Goal: Task Accomplishment & Management: Manage account settings

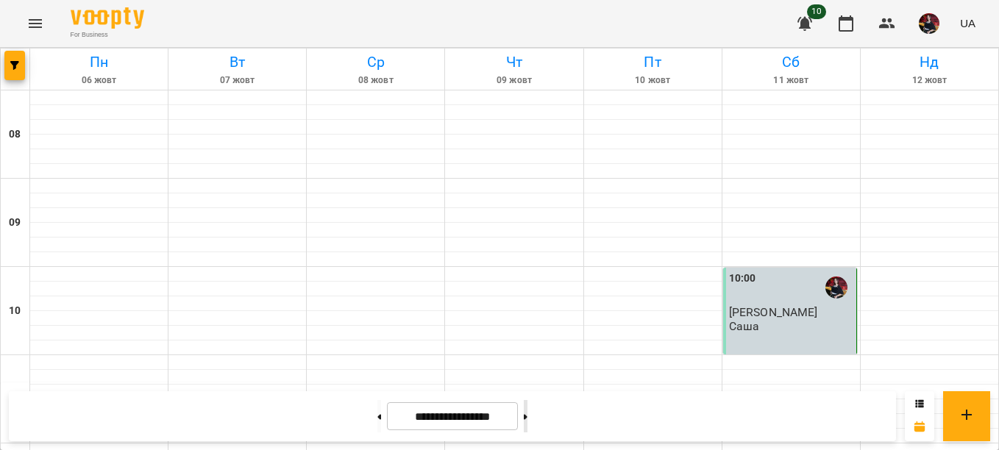
click at [527, 419] on icon at bounding box center [526, 416] width 4 height 5
type input "**********"
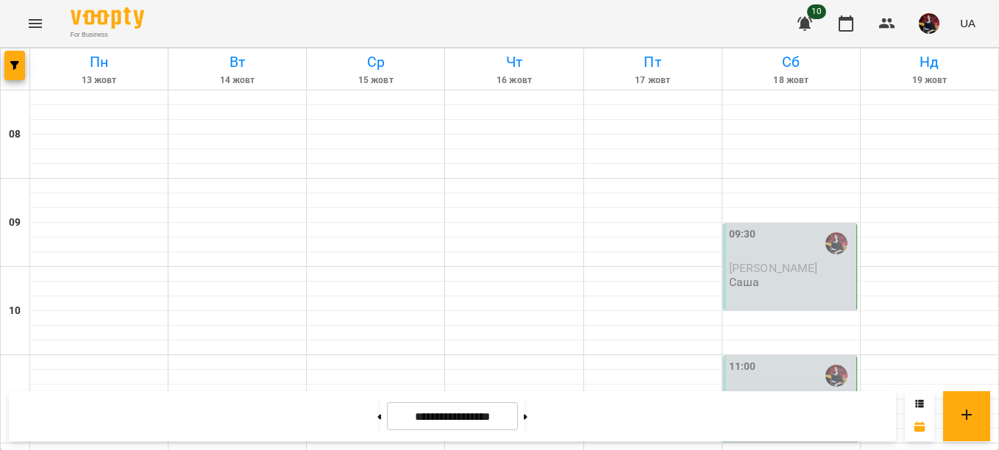
scroll to position [647, 0]
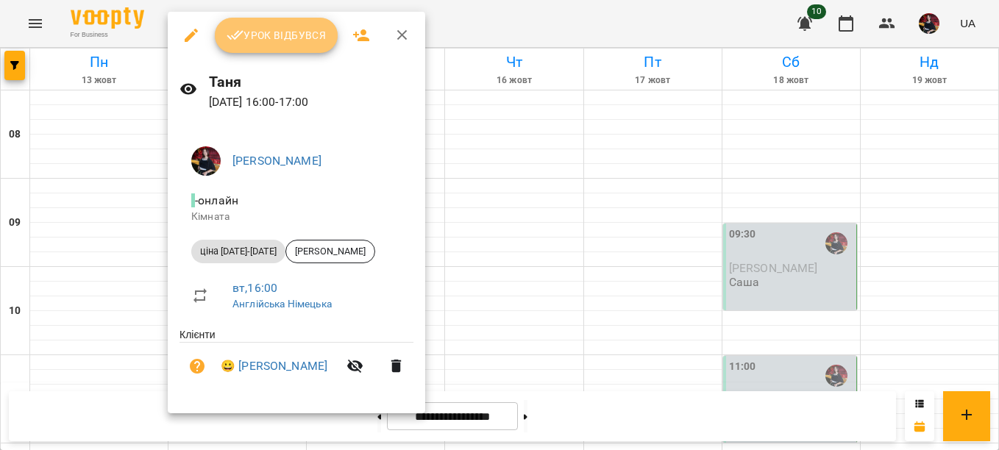
click at [271, 38] on span "Урок відбувся" at bounding box center [277, 35] width 100 height 18
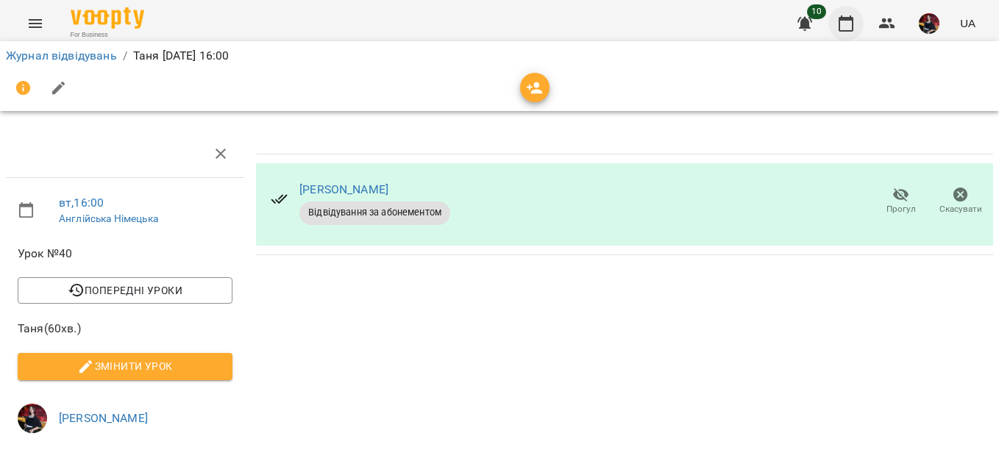
click at [839, 27] on icon "button" at bounding box center [846, 24] width 18 height 18
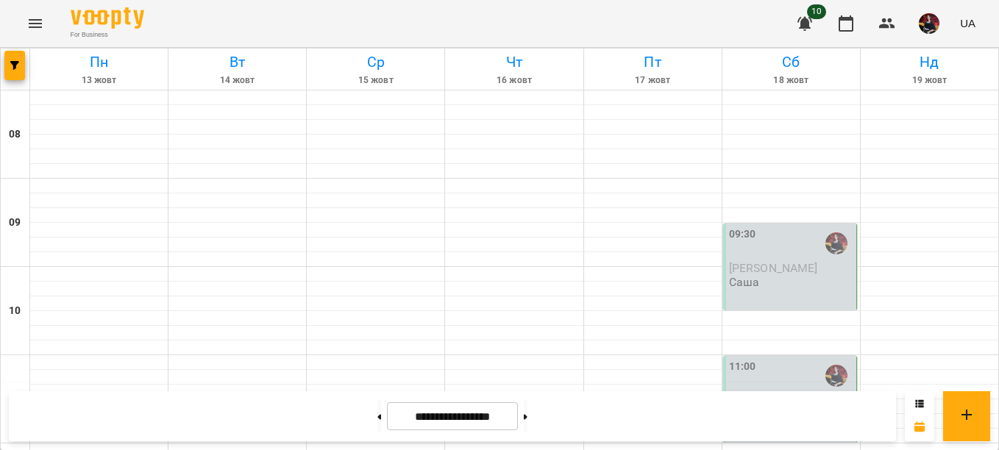
scroll to position [684, 0]
